Goal: Information Seeking & Learning: Learn about a topic

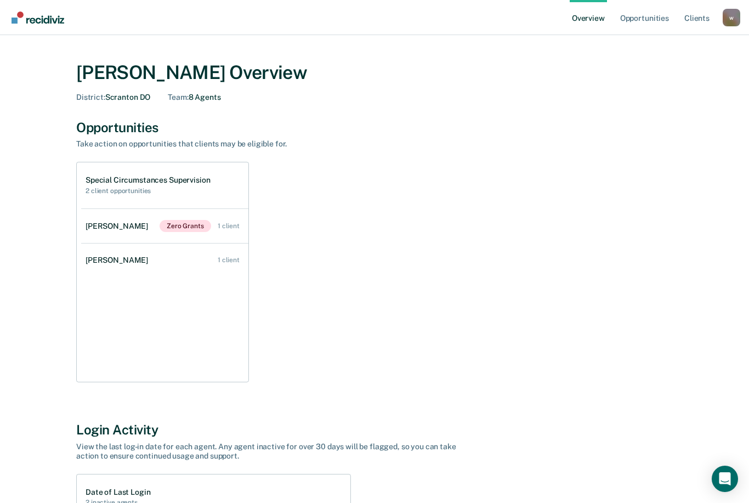
click at [646, 20] on link "Opportunities" at bounding box center [644, 17] width 53 height 35
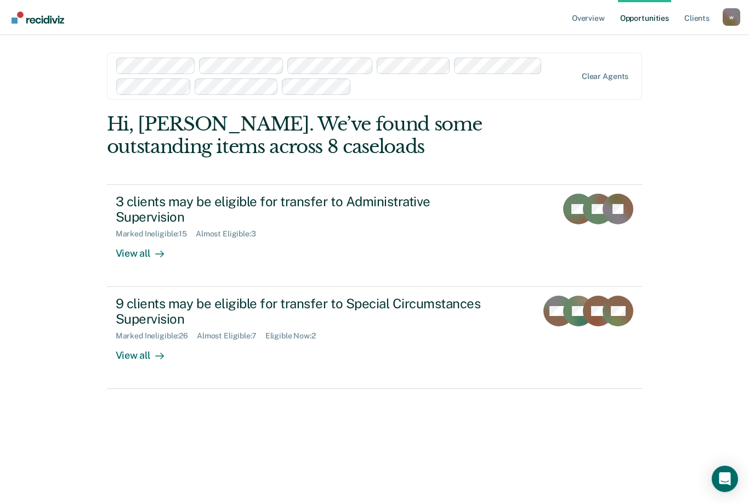
click at [249, 305] on div "9 clients may be eligible for transfer to Special Circumstances Supervision" at bounding box center [308, 312] width 385 height 32
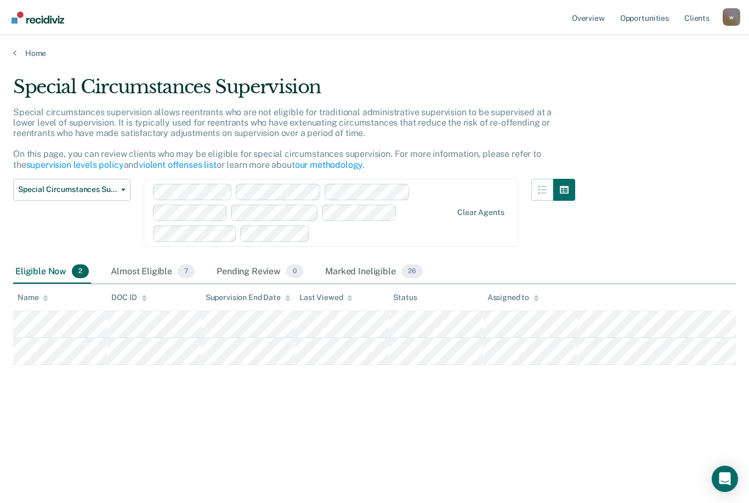
click at [155, 269] on div "Almost Eligible 7" at bounding box center [153, 272] width 88 height 24
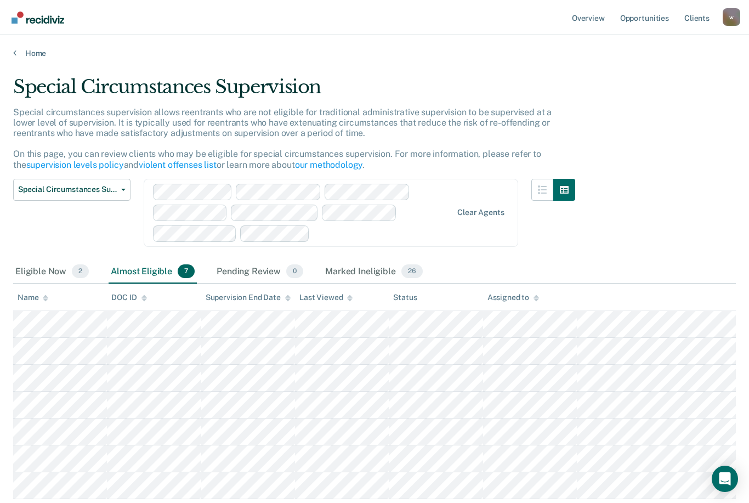
click at [33, 268] on div "Eligible Now 2" at bounding box center [52, 272] width 78 height 24
